Goal: Information Seeking & Learning: Understand process/instructions

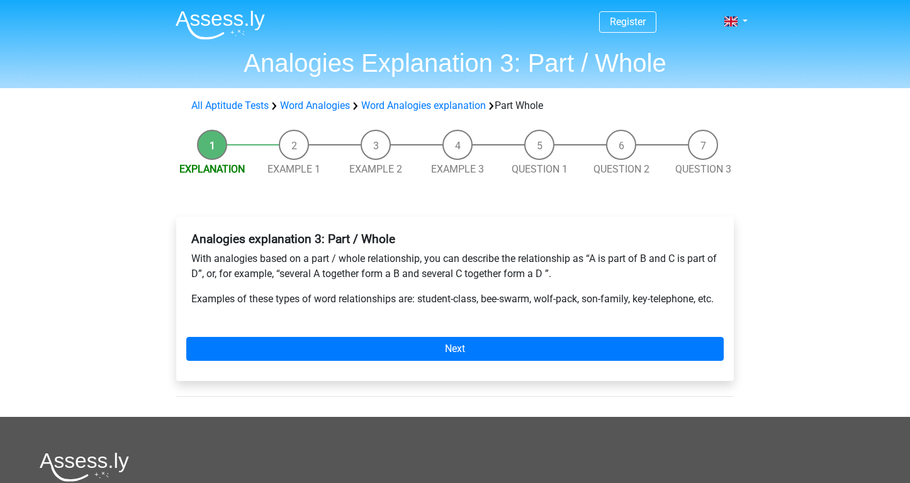
click at [297, 148] on li "Example 1" at bounding box center [294, 153] width 82 height 47
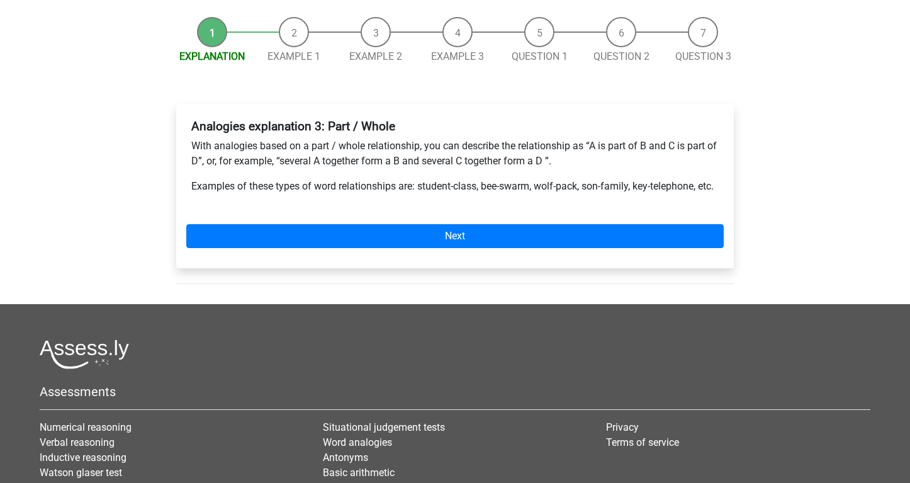
scroll to position [126, 0]
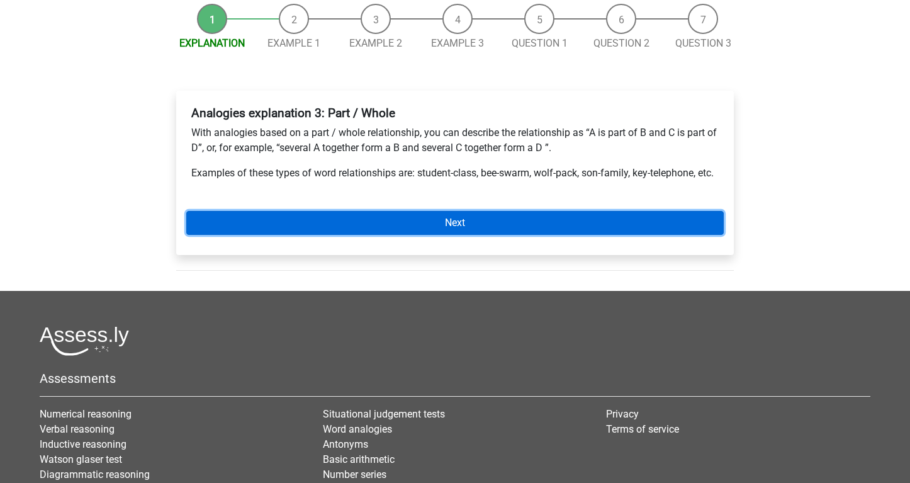
click at [448, 235] on link "Next" at bounding box center [455, 223] width 538 height 24
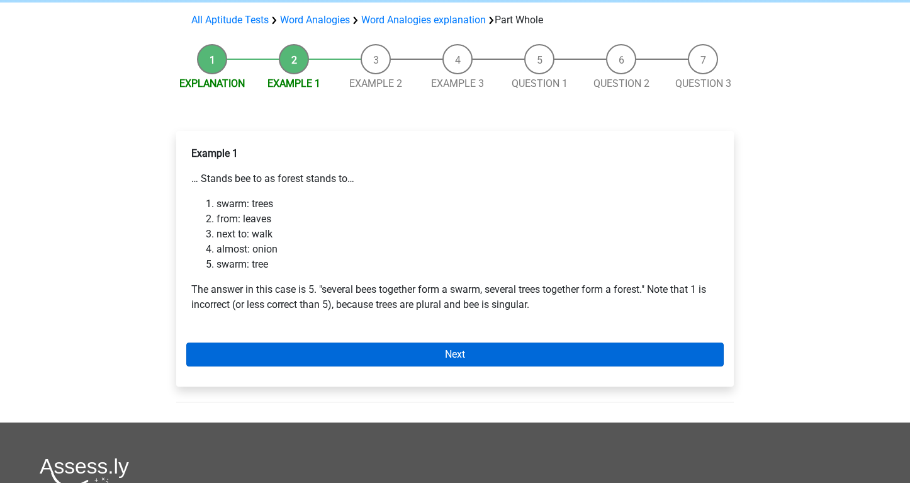
scroll to position [63, 0]
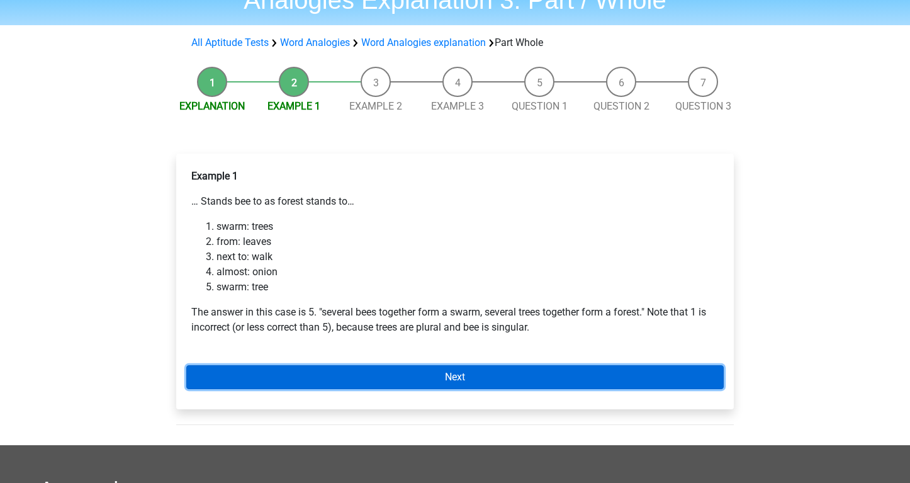
click at [454, 373] on link "Next" at bounding box center [455, 377] width 538 height 24
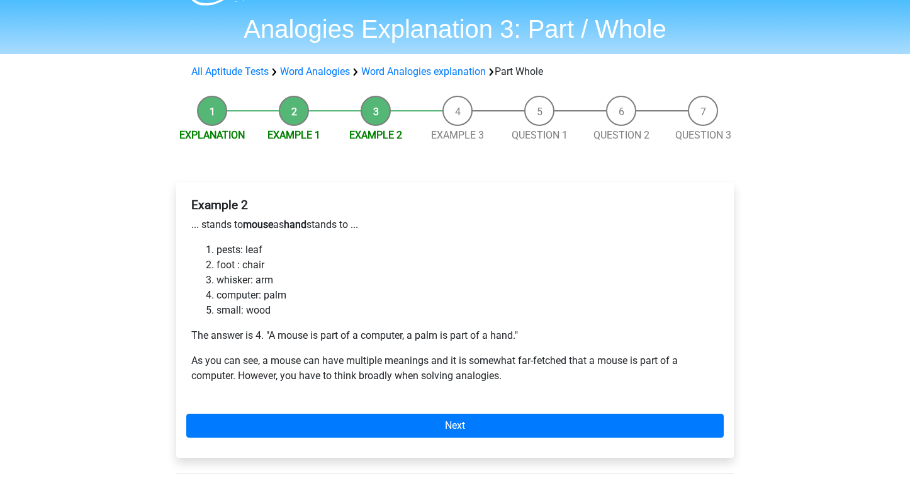
scroll to position [63, 0]
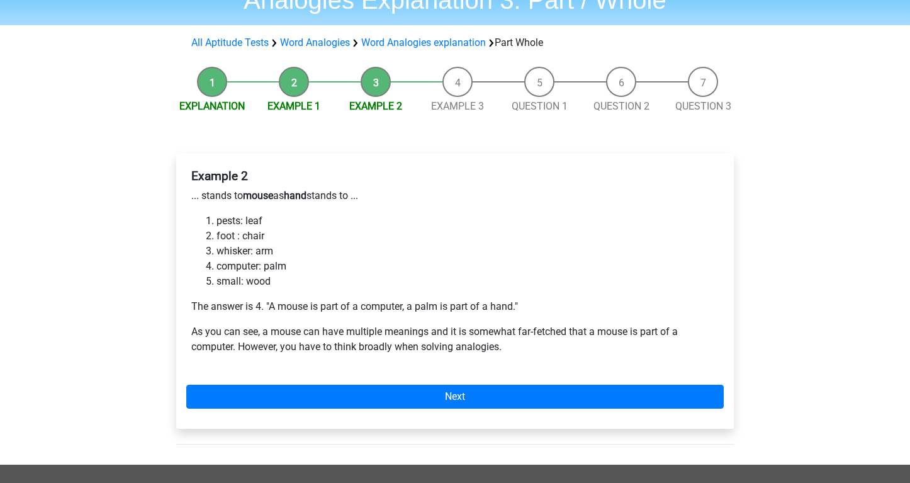
click at [463, 79] on li "Example 3" at bounding box center [458, 90] width 82 height 47
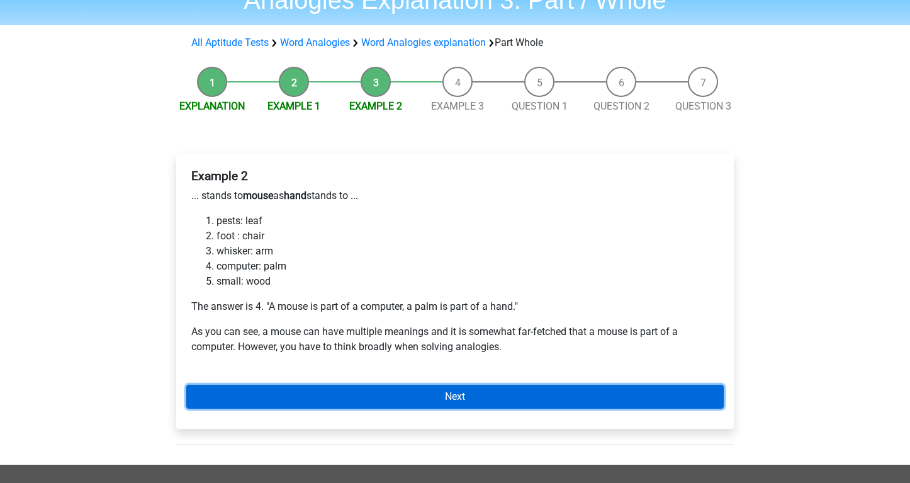
click at [448, 395] on link "Next" at bounding box center [455, 397] width 538 height 24
